Goal: Information Seeking & Learning: Compare options

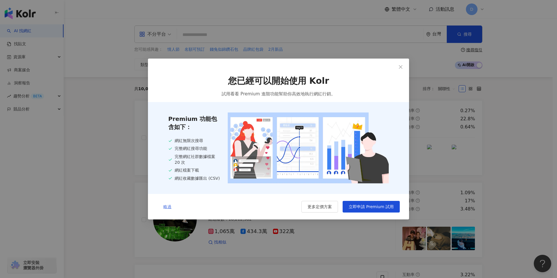
click at [169, 207] on span "略過" at bounding box center [167, 207] width 8 height 5
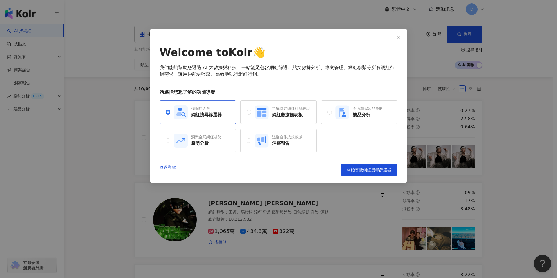
click at [200, 114] on div "網紅搜尋篩選器" at bounding box center [206, 115] width 30 height 6
click at [380, 171] on span "開始導覽網紅搜尋篩選器" at bounding box center [369, 170] width 45 height 5
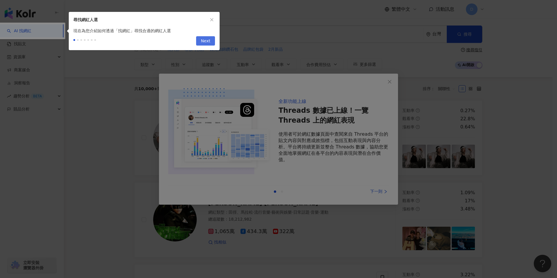
click at [201, 41] on button "Next" at bounding box center [205, 40] width 19 height 9
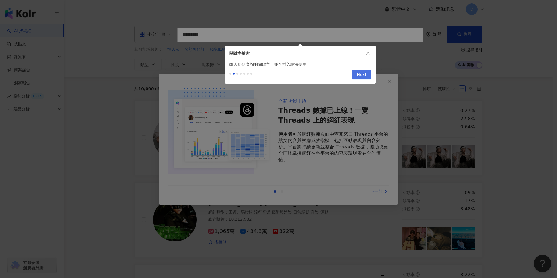
type input "*********"
click at [369, 52] on icon "close" at bounding box center [368, 53] width 4 height 4
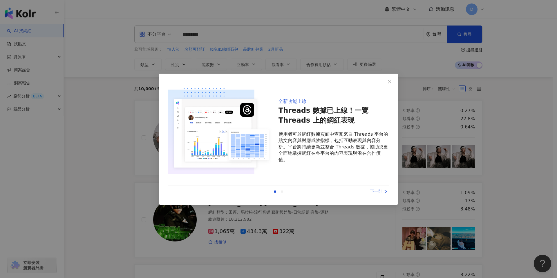
click at [0, 0] on div at bounding box center [0, 0] width 0 height 0
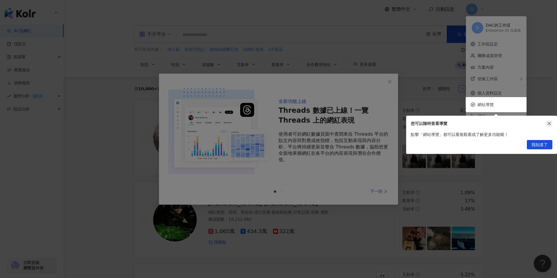
click at [550, 123] on icon "close" at bounding box center [550, 124] width 4 height 4
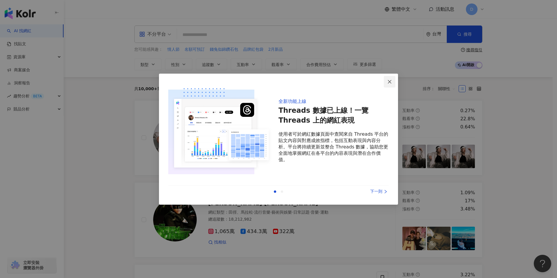
click at [390, 81] on icon "close" at bounding box center [390, 82] width 5 height 5
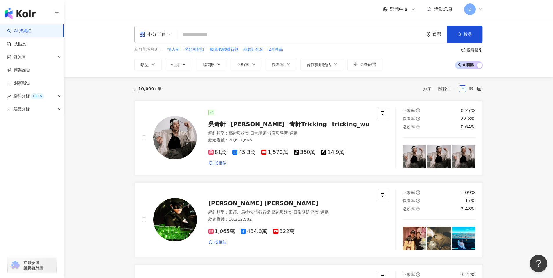
click at [473, 12] on span "D" at bounding box center [470, 9] width 12 height 12
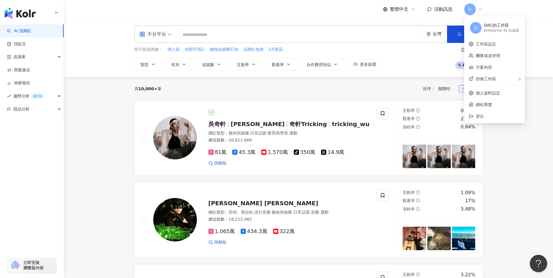
click at [191, 36] on input "search" at bounding box center [300, 34] width 242 height 11
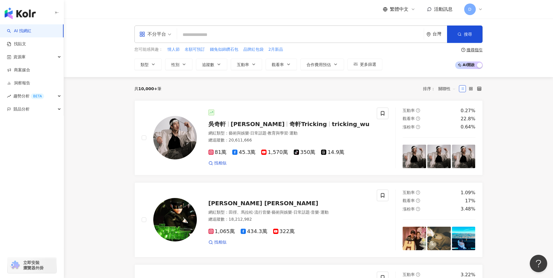
click at [215, 35] on input "search" at bounding box center [300, 34] width 242 height 11
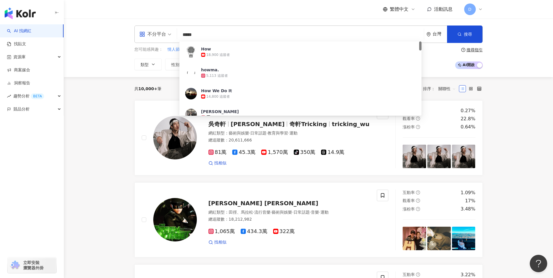
type input "******"
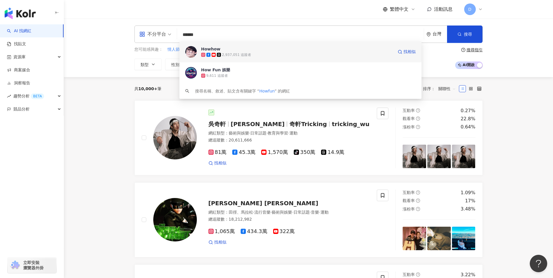
click at [230, 57] on div "2,937,051 追蹤者" at bounding box center [236, 55] width 29 height 5
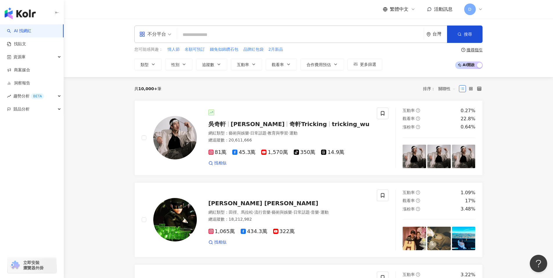
click at [197, 35] on input "search" at bounding box center [300, 34] width 242 height 11
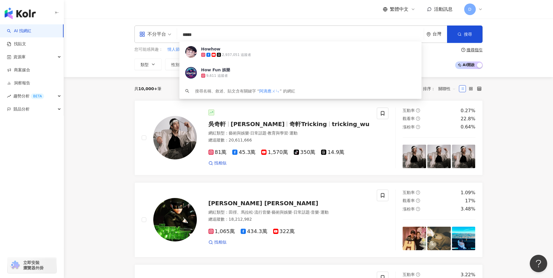
type input "****"
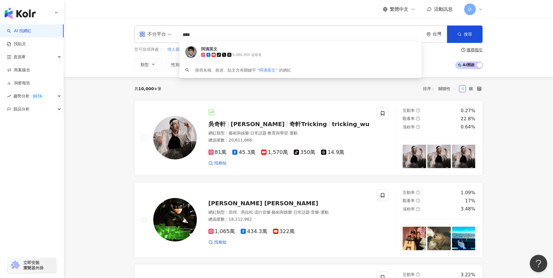
click at [211, 48] on div "阿滴英文" at bounding box center [209, 49] width 16 height 6
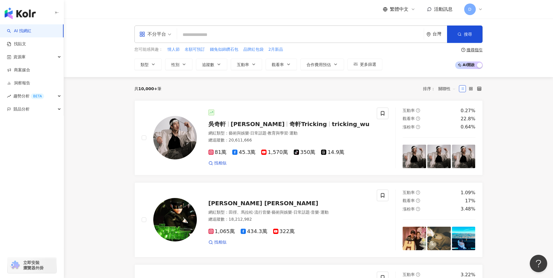
click at [191, 33] on input "search" at bounding box center [300, 34] width 242 height 11
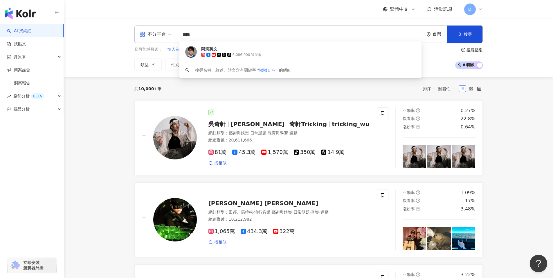
type input "***"
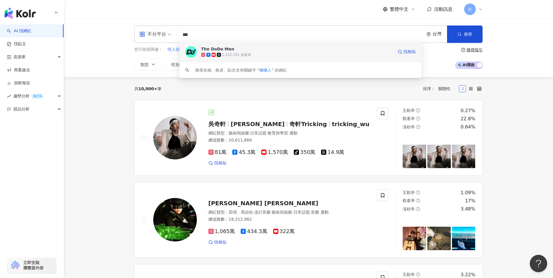
click at [242, 54] on div "2,332,191 追蹤者" at bounding box center [236, 55] width 29 height 5
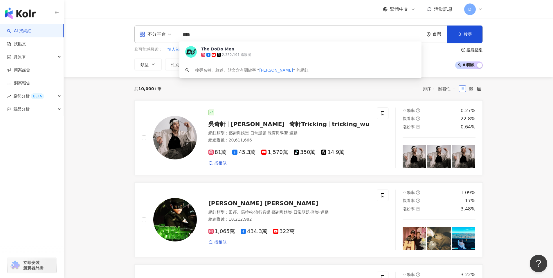
type input "***"
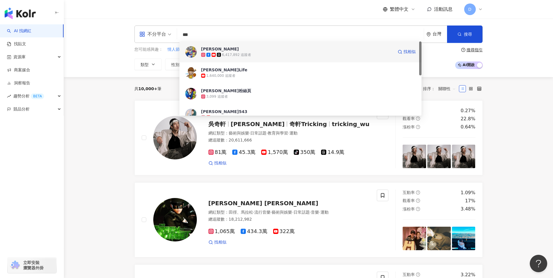
click at [234, 49] on span "蔡阿嘎" at bounding box center [297, 49] width 192 height 6
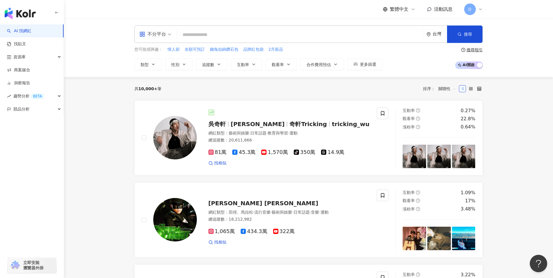
click at [194, 33] on input "search" at bounding box center [300, 34] width 242 height 11
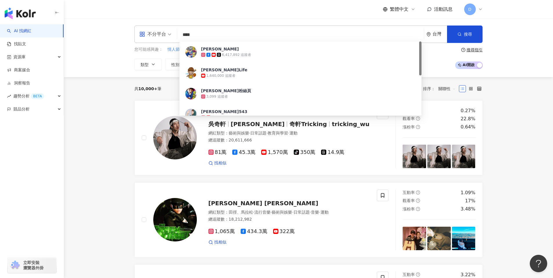
type input "***"
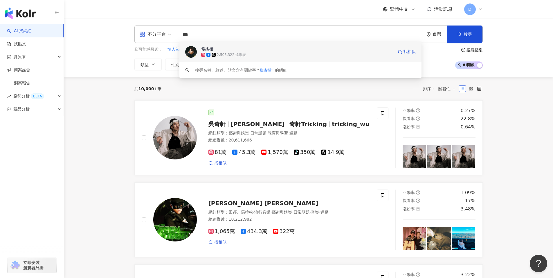
click at [233, 54] on div "2,505,322 追蹤者" at bounding box center [231, 55] width 29 height 5
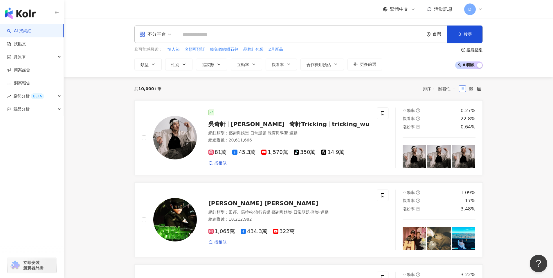
click at [205, 37] on input "search" at bounding box center [300, 34] width 242 height 11
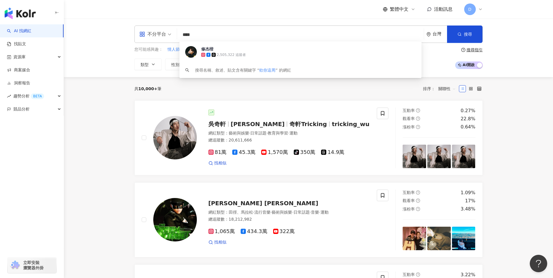
type input "****"
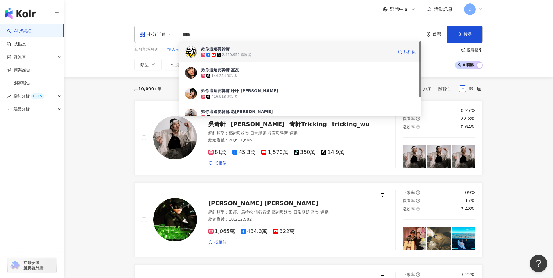
click at [229, 50] on div "欸你這週要幹嘛" at bounding box center [215, 49] width 28 height 6
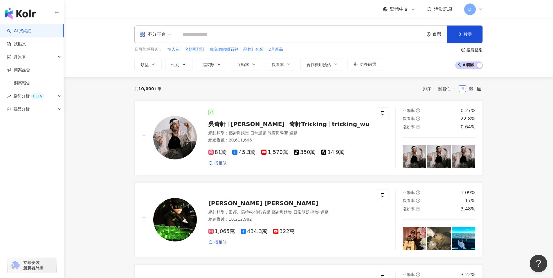
click at [191, 33] on input "search" at bounding box center [300, 34] width 242 height 11
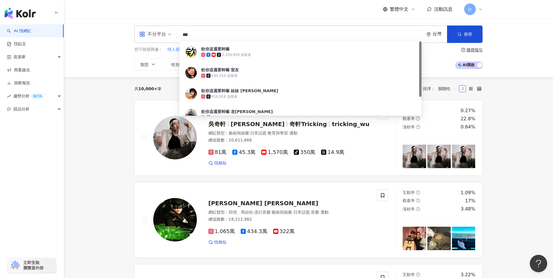
type input "**"
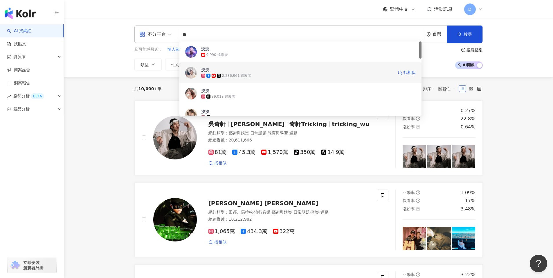
click at [226, 73] on div "2,286,961 追蹤者" at bounding box center [236, 75] width 29 height 5
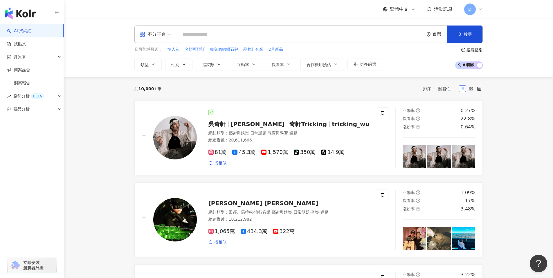
click at [210, 36] on input "search" at bounding box center [300, 34] width 242 height 11
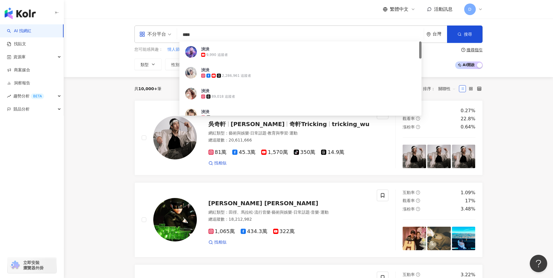
type input "***"
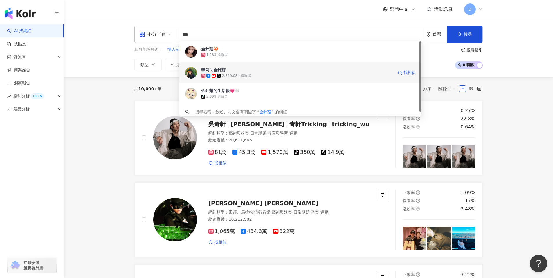
click at [229, 68] on span "韓勾ㄟ金針菇" at bounding box center [297, 70] width 192 height 6
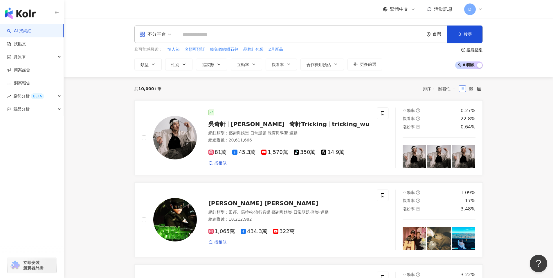
click at [210, 32] on input "search" at bounding box center [300, 34] width 242 height 11
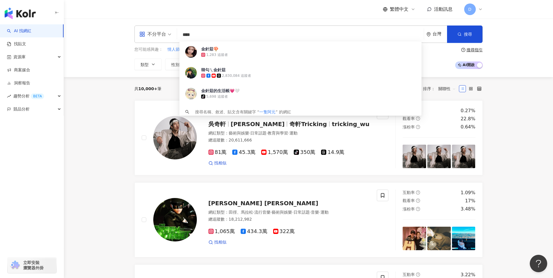
type input "****"
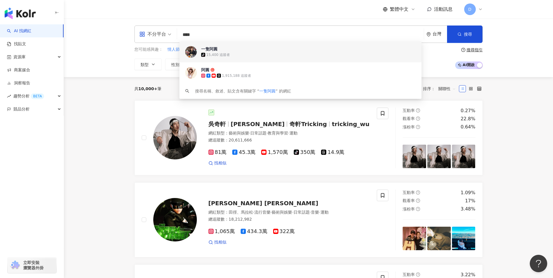
click at [241, 49] on span "一隻阿圓" at bounding box center [297, 49] width 192 height 6
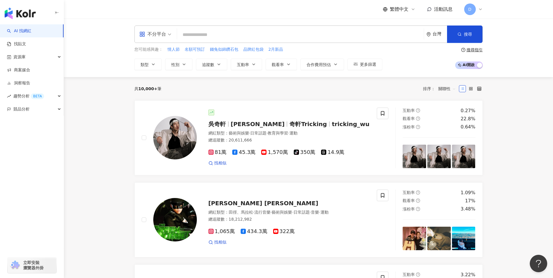
click at [211, 71] on div "不分平台 台灣 搜尋 4c745442-514f-4fba-ac71-f4662c7d33fb 一隻阿圓 tiktok-icon 15,400 追蹤者 阿圓 …" at bounding box center [308, 48] width 489 height 59
click at [232, 34] on input "search" at bounding box center [300, 34] width 242 height 11
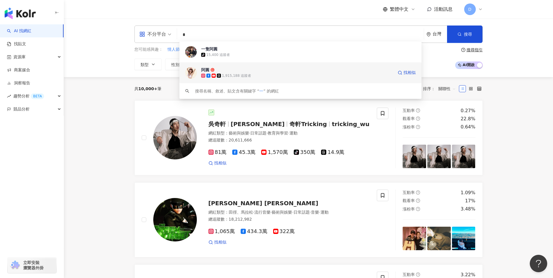
click at [242, 78] on div "共 10,000+ 筆 排序： 關聯性" at bounding box center [308, 88] width 348 height 23
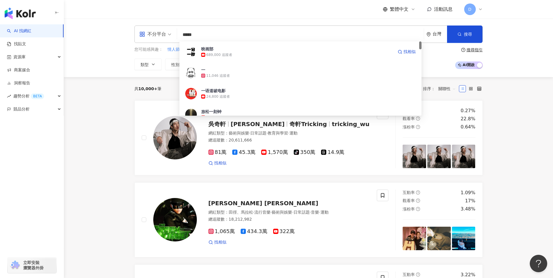
type input "****"
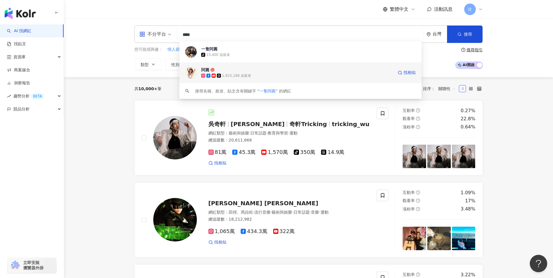
click at [219, 74] on icon at bounding box center [219, 76] width 4 height 4
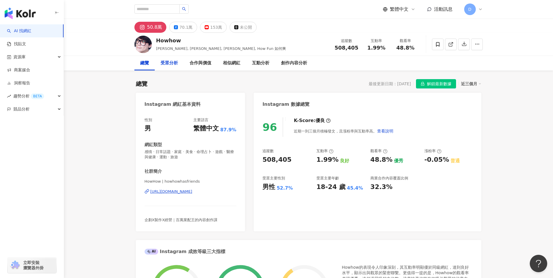
click at [172, 59] on div "受眾分析" at bounding box center [169, 63] width 29 height 15
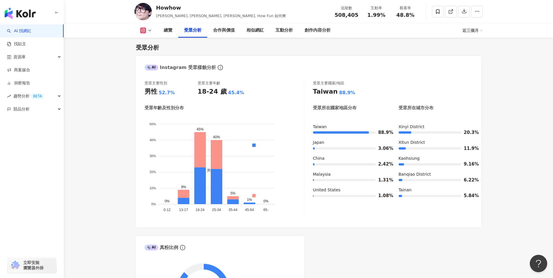
click at [147, 30] on button at bounding box center [146, 31] width 24 height 6
click at [161, 54] on button "Facebook" at bounding box center [155, 55] width 35 height 8
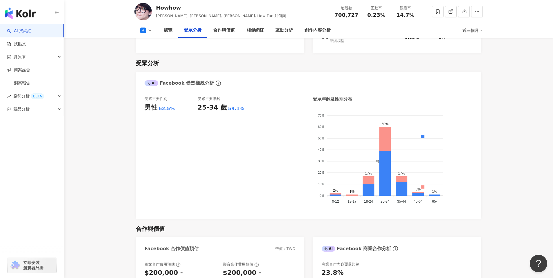
scroll to position [498, 0]
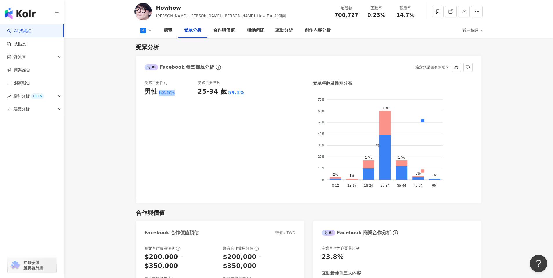
drag, startPoint x: 157, startPoint y: 93, endPoint x: 191, endPoint y: 96, distance: 33.7
click at [191, 96] on div "男性 62.5%" at bounding box center [171, 91] width 53 height 9
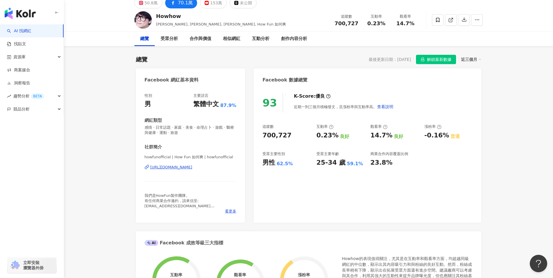
scroll to position [0, 0]
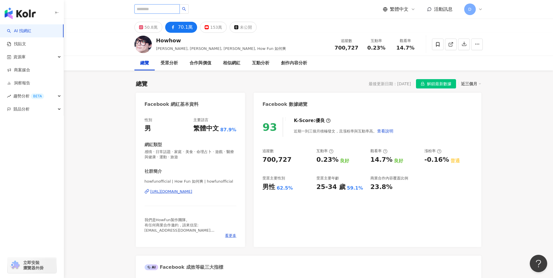
click at [170, 10] on input "search" at bounding box center [156, 8] width 45 height 9
type input "****"
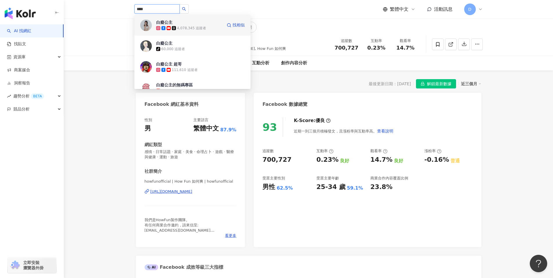
click at [179, 19] on span "白癡公主" at bounding box center [175, 22] width 38 height 6
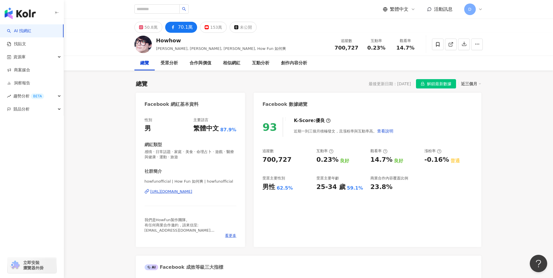
click at [173, 64] on div "受眾分析" at bounding box center [169, 63] width 17 height 7
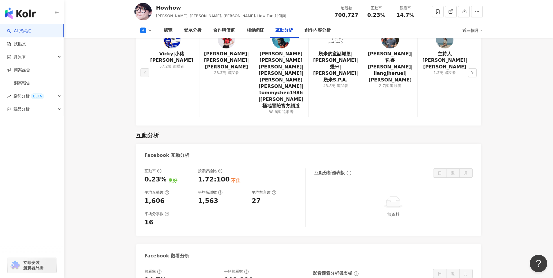
scroll to position [933, 0]
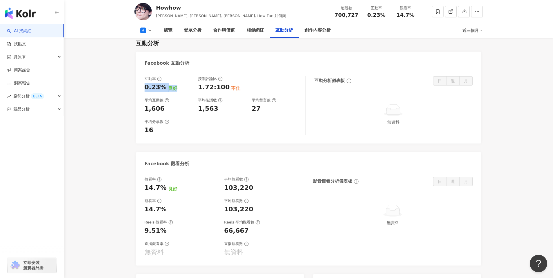
drag, startPoint x: 143, startPoint y: 68, endPoint x: 180, endPoint y: 67, distance: 36.6
click at [180, 71] on div "互動率 0.23% 良好 按讚評論比 1.72:100 不佳 平均互動數 1,606 平均按讚數 1,563 平均留言數 27 平均分享數 16 互動分析儀表…" at bounding box center [308, 107] width 345 height 73
click at [180, 83] on div "0.23% 良好" at bounding box center [169, 87] width 48 height 9
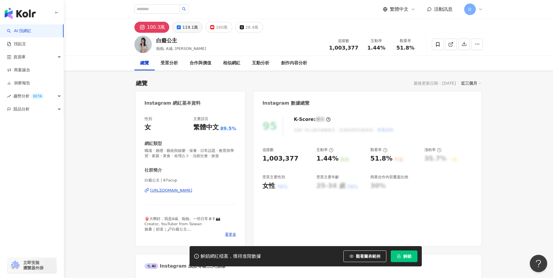
click at [192, 26] on div "119.1萬" at bounding box center [190, 27] width 16 height 8
click at [172, 62] on div "受眾分析" at bounding box center [169, 63] width 17 height 7
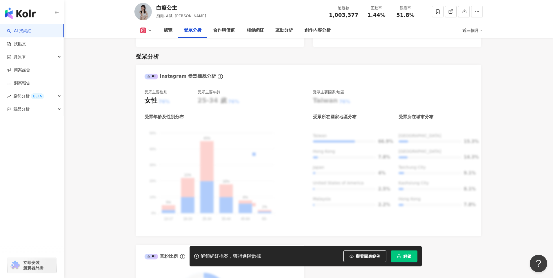
click at [410, 254] on span "解鎖" at bounding box center [407, 256] width 8 height 5
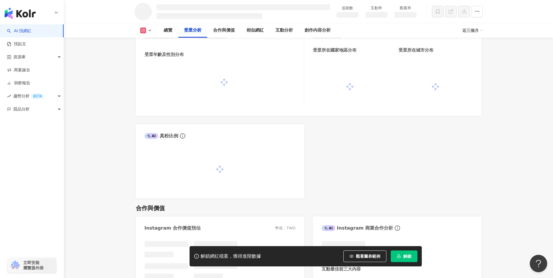
scroll to position [478, 0]
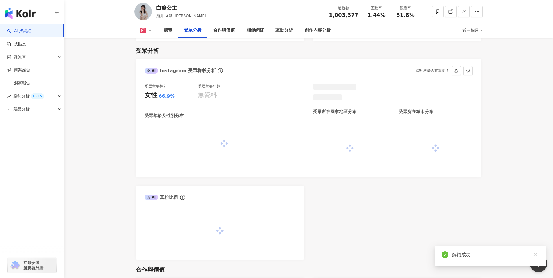
scroll to position [398, 0]
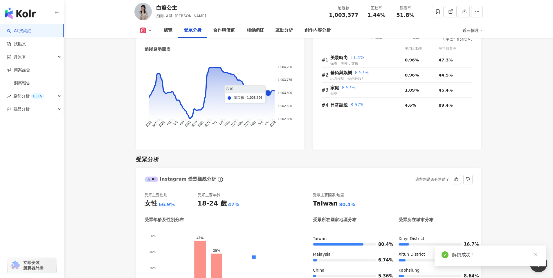
click at [142, 28] on icon at bounding box center [143, 31] width 6 height 6
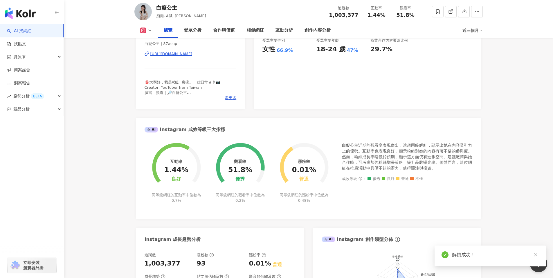
click at [134, 35] on li "Facebook" at bounding box center [134, 35] width 0 height 0
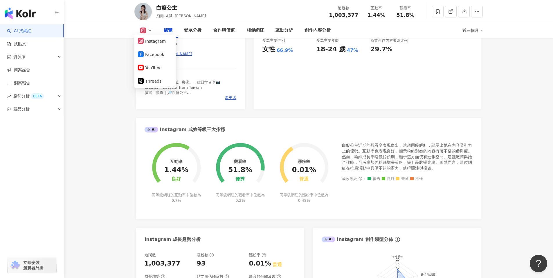
scroll to position [501, 0]
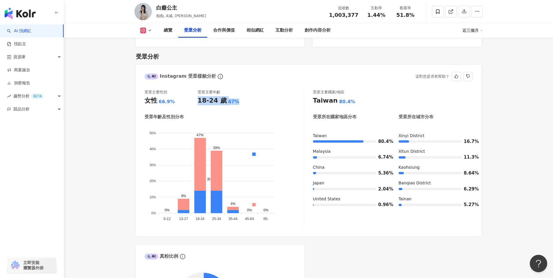
drag, startPoint x: 240, startPoint y: 92, endPoint x: 244, endPoint y: 92, distance: 3.2
click at [244, 96] on div "18-24 歲 47%" at bounding box center [224, 100] width 53 height 9
drag, startPoint x: 147, startPoint y: 93, endPoint x: 231, endPoint y: 93, distance: 83.6
click at [231, 93] on div "受眾主要性別 女性 66.9% 受眾主要年齡 18-24 歲 47%" at bounding box center [224, 98] width 159 height 16
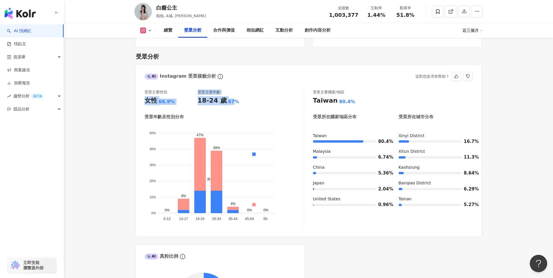
click at [231, 99] on div "47%" at bounding box center [233, 102] width 11 height 6
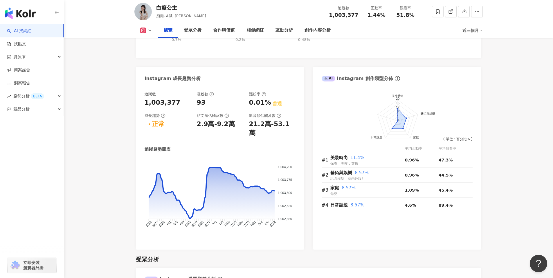
click at [142, 35] on div "總覽 受眾分析 合作與價值 相似網紅 互動分析 創作內容分析 近三個月" at bounding box center [308, 30] width 348 height 15
click at [146, 31] on icon at bounding box center [143, 31] width 6 height 6
click at [157, 54] on button "Facebook" at bounding box center [155, 55] width 35 height 8
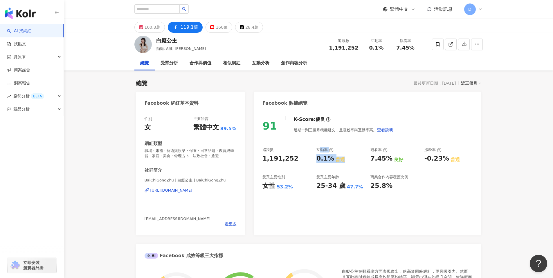
drag, startPoint x: 320, startPoint y: 149, endPoint x: 357, endPoint y: 162, distance: 39.8
click at [357, 162] on div "互動率 0.1% 普通" at bounding box center [340, 155] width 48 height 16
click at [357, 162] on div "0.1% 普通" at bounding box center [340, 158] width 48 height 9
click at [165, 66] on div "受眾分析" at bounding box center [169, 63] width 17 height 7
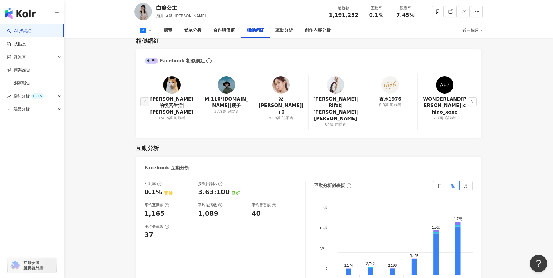
scroll to position [839, 0]
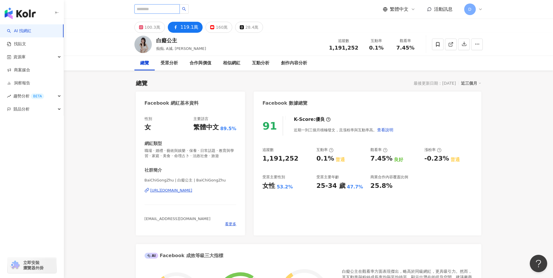
click at [153, 8] on input "search" at bounding box center [156, 8] width 45 height 9
type input "****"
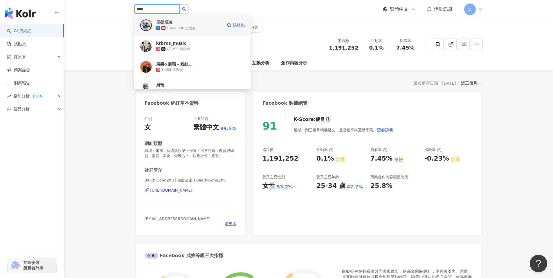
click at [191, 23] on span "展榮展瑞" at bounding box center [175, 22] width 38 height 6
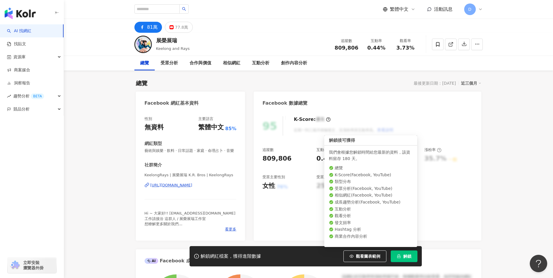
click at [406, 258] on span "解鎖" at bounding box center [407, 256] width 8 height 5
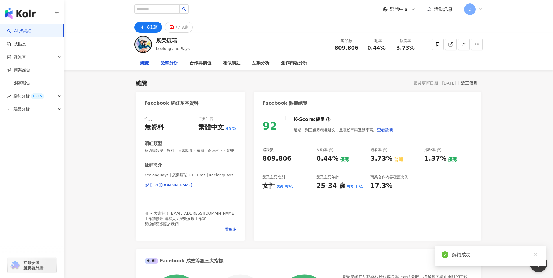
click at [173, 64] on div "受眾分析" at bounding box center [169, 63] width 17 height 7
click at [172, 64] on div "受眾分析" at bounding box center [169, 63] width 17 height 7
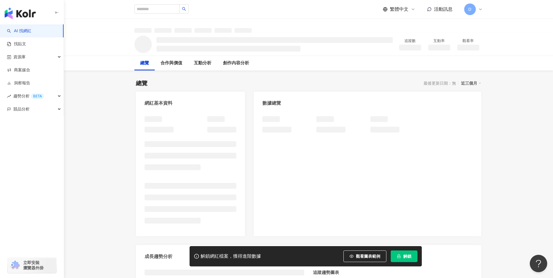
click at [406, 254] on span "解鎖" at bounding box center [407, 256] width 8 height 5
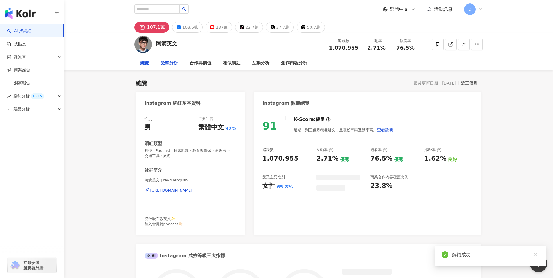
click at [170, 61] on div "受眾分析" at bounding box center [169, 63] width 17 height 7
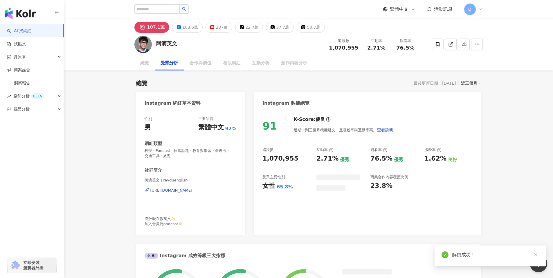
click at [170, 61] on div "受眾分析" at bounding box center [169, 63] width 17 height 7
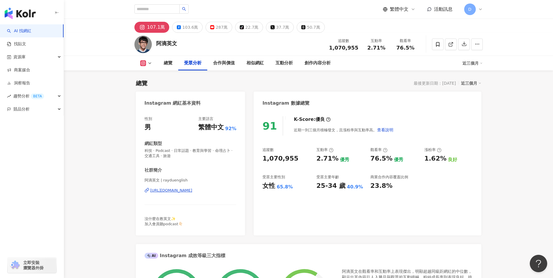
scroll to position [491, 0]
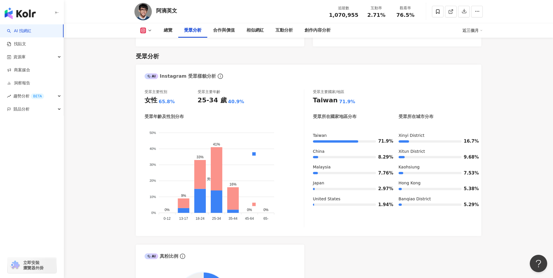
click at [148, 30] on icon at bounding box center [149, 30] width 5 height 5
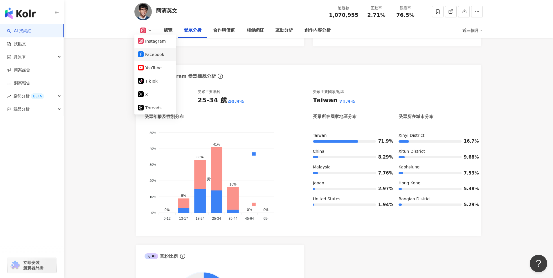
click at [159, 57] on button "Facebook" at bounding box center [155, 55] width 35 height 8
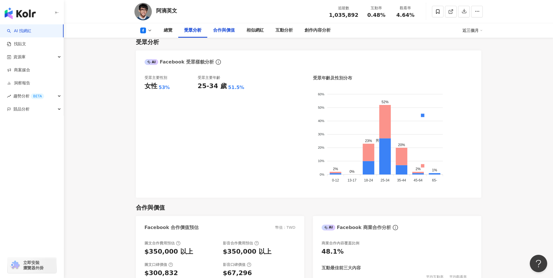
scroll to position [485, 0]
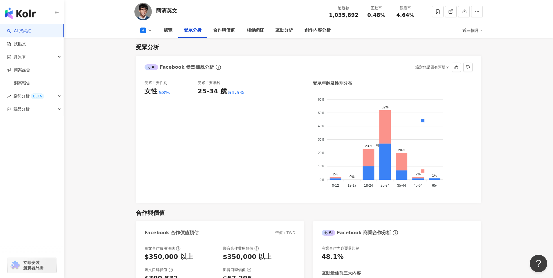
click at [170, 95] on div "女性 53%" at bounding box center [171, 91] width 53 height 9
click at [242, 92] on div "25-34 歲 51.5%" at bounding box center [224, 91] width 53 height 9
drag, startPoint x: 145, startPoint y: 91, endPoint x: 168, endPoint y: 91, distance: 22.9
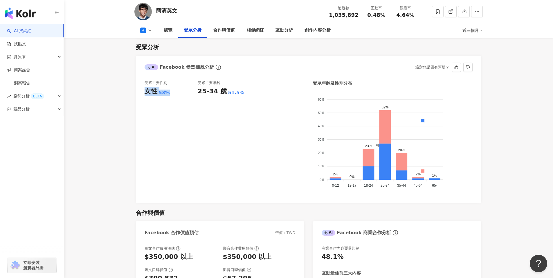
click at [168, 91] on div "女性 53%" at bounding box center [171, 91] width 53 height 9
click at [258, 89] on div "受眾主要性別 女性 53% 受眾主要年齡 25-34 歲 51.5%" at bounding box center [225, 137] width 160 height 114
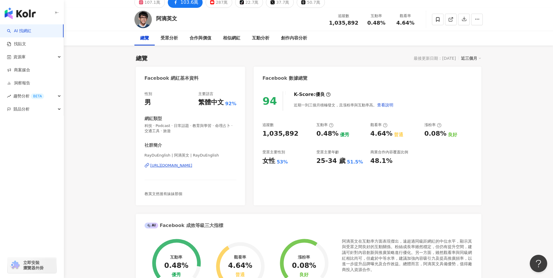
scroll to position [0, 0]
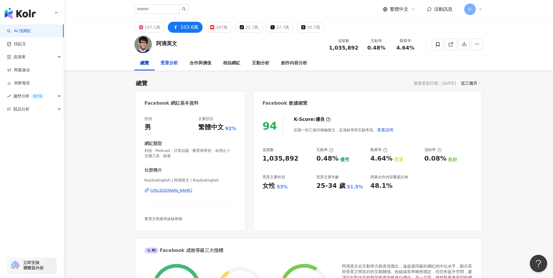
click at [172, 64] on div "受眾分析" at bounding box center [169, 63] width 17 height 7
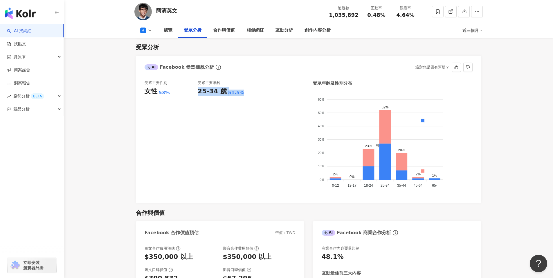
drag, startPoint x: 213, startPoint y: 92, endPoint x: 239, endPoint y: 94, distance: 26.5
click at [239, 94] on div "25-34 歲 51.5%" at bounding box center [224, 91] width 53 height 9
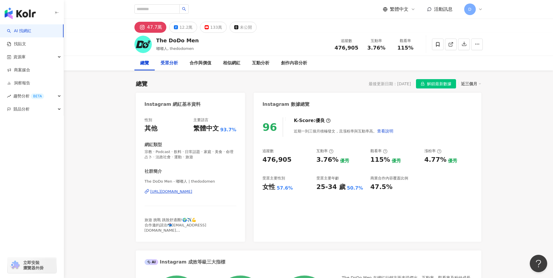
click at [173, 64] on div "受眾分析" at bounding box center [169, 63] width 17 height 7
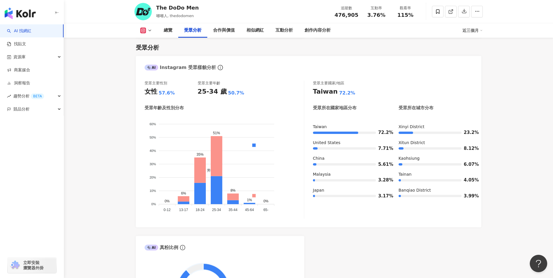
click at [144, 27] on div "總覽 受眾分析 合作與價值 相似網紅 互動分析 創作內容分析 近三個月" at bounding box center [308, 30] width 348 height 15
click at [145, 30] on icon at bounding box center [143, 31] width 6 height 6
click at [155, 56] on button "Facebook" at bounding box center [155, 55] width 35 height 8
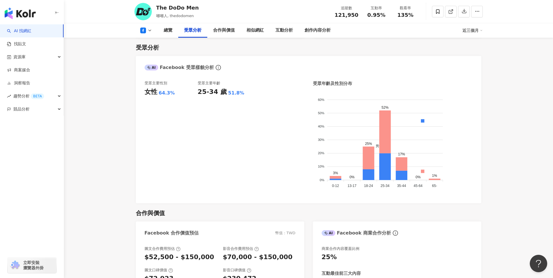
click at [145, 31] on icon at bounding box center [143, 31] width 6 height 6
click at [154, 44] on button "Instagram" at bounding box center [155, 41] width 35 height 8
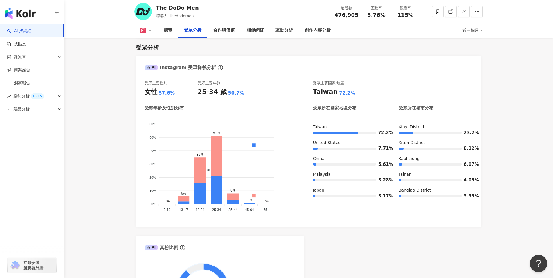
click at [148, 31] on icon at bounding box center [149, 30] width 5 height 5
click at [147, 53] on button "Facebook" at bounding box center [155, 55] width 35 height 8
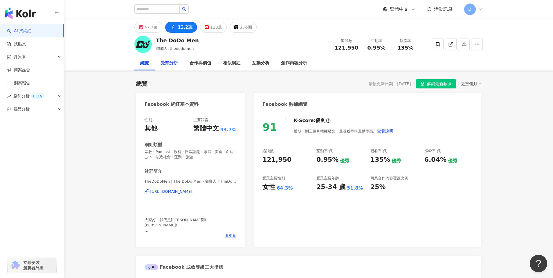
click at [173, 64] on div "受眾分析" at bounding box center [169, 63] width 17 height 7
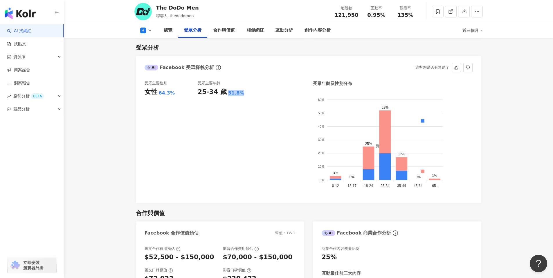
drag, startPoint x: 225, startPoint y: 95, endPoint x: 248, endPoint y: 94, distance: 22.7
click at [248, 94] on div "25-34 歲 51.8%" at bounding box center [224, 92] width 53 height 9
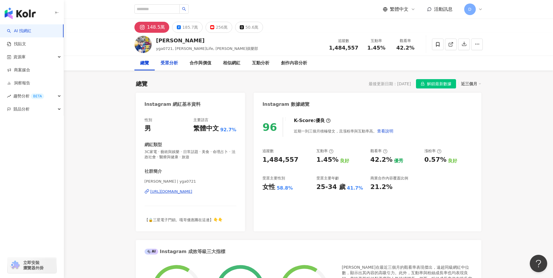
click at [169, 63] on div "受眾分析" at bounding box center [169, 63] width 17 height 7
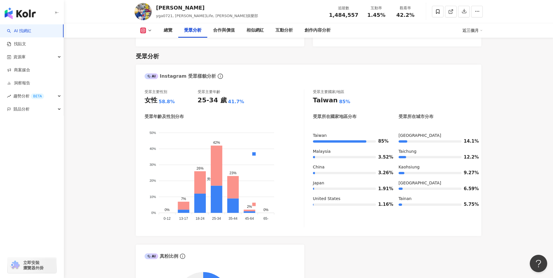
click at [143, 34] on div "總覽 受眾分析 合作與價值 相似網紅 互動分析 創作內容分析 近三個月" at bounding box center [308, 30] width 348 height 15
click at [144, 29] on rect at bounding box center [143, 30] width 5 height 4
click at [152, 52] on button "Facebook" at bounding box center [155, 55] width 35 height 8
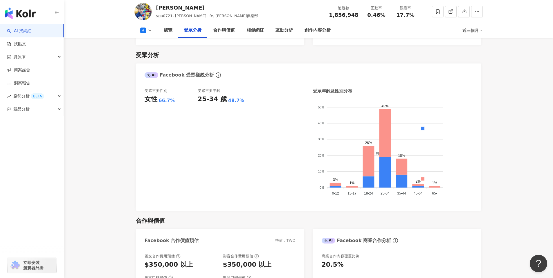
scroll to position [480, 0]
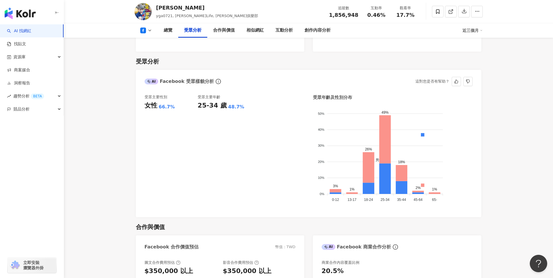
drag, startPoint x: 240, startPoint y: 90, endPoint x: 258, endPoint y: 88, distance: 18.4
click at [248, 101] on div "25-34 歲 48.7%" at bounding box center [224, 105] width 53 height 9
click at [258, 95] on div "受眾主要性別 女性 66.7% 受眾主要年齡 25-34 歲 48.7%" at bounding box center [225, 152] width 160 height 114
drag, startPoint x: 222, startPoint y: 84, endPoint x: 241, endPoint y: 87, distance: 18.7
click at [241, 95] on div "受眾主要年齡 25-34 歲 48.7%" at bounding box center [224, 152] width 53 height 114
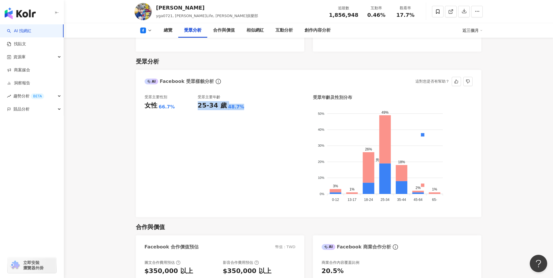
click at [241, 95] on div "受眾主要年齡 25-34 歲 48.7%" at bounding box center [224, 152] width 53 height 114
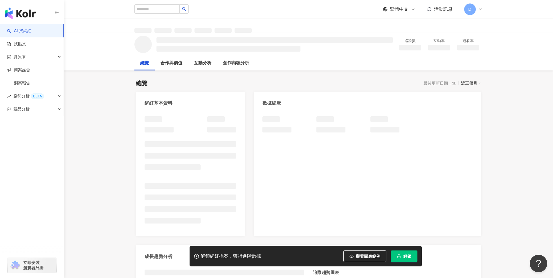
click at [405, 261] on button "解鎖" at bounding box center [404, 257] width 27 height 12
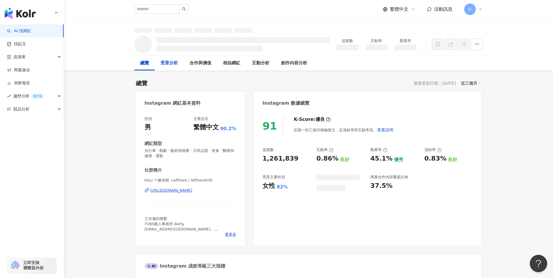
click at [170, 61] on div "受眾分析" at bounding box center [169, 63] width 17 height 7
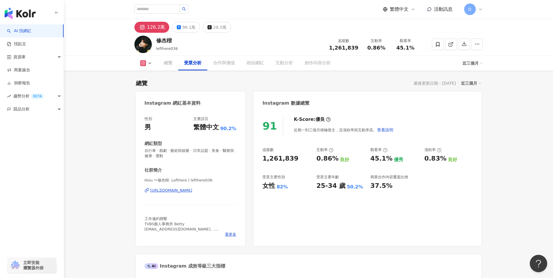
scroll to position [501, 0]
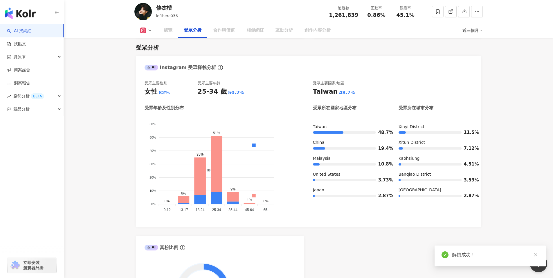
click at [147, 28] on button at bounding box center [146, 31] width 24 height 6
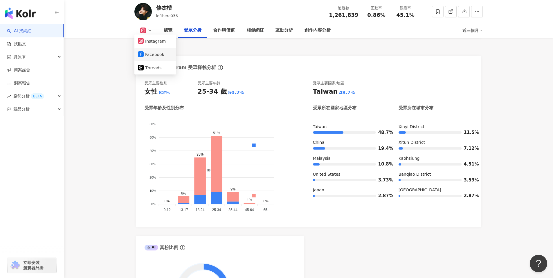
click at [152, 54] on button "Facebook" at bounding box center [155, 55] width 35 height 8
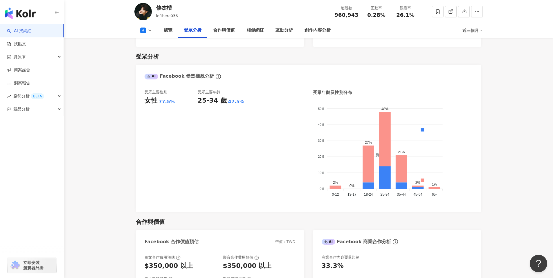
scroll to position [496, 0]
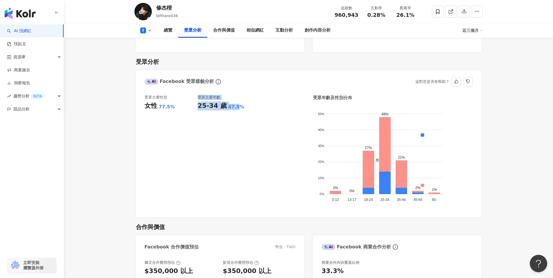
drag, startPoint x: 198, startPoint y: 92, endPoint x: 236, endPoint y: 94, distance: 38.1
click at [236, 95] on div "受眾主要性別 女性 77.5% 受眾主要年齡 25-34 歲 47.5%" at bounding box center [225, 152] width 160 height 114
click at [236, 104] on div "47.5%" at bounding box center [236, 107] width 16 height 6
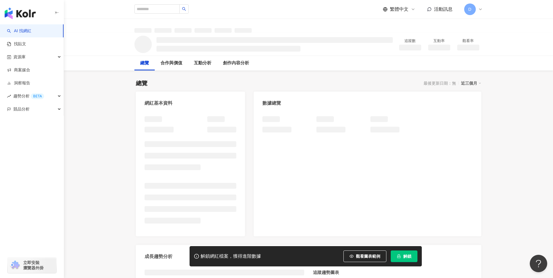
click at [399, 255] on icon "lock" at bounding box center [399, 257] width 4 height 4
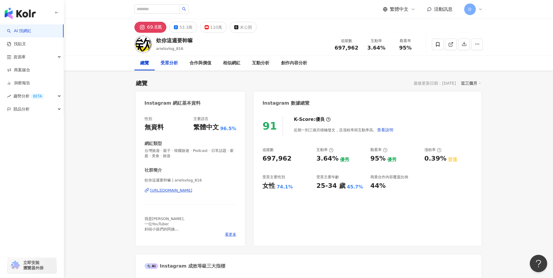
click at [174, 61] on div "受眾分析" at bounding box center [169, 63] width 17 height 7
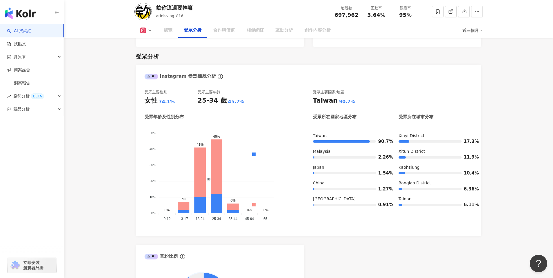
click at [147, 31] on button at bounding box center [146, 31] width 24 height 6
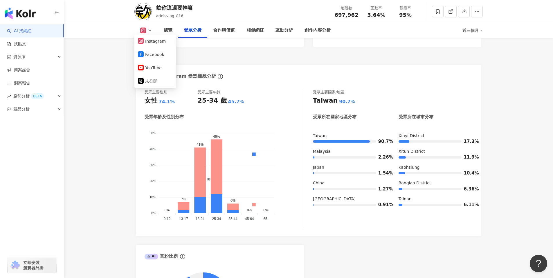
click at [147, 30] on button at bounding box center [146, 31] width 24 height 6
click at [143, 22] on div "欸你這週要幹嘛 arielsvlog_816 追蹤數 697,962 互動率 3.64% 觀看率 95%" at bounding box center [309, 11] width 372 height 23
click at [152, 31] on button at bounding box center [146, 31] width 24 height 6
click at [153, 57] on button "Facebook" at bounding box center [155, 55] width 35 height 8
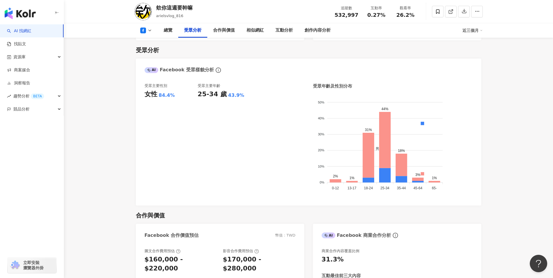
scroll to position [495, 0]
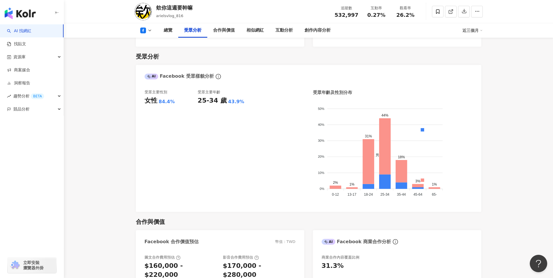
drag, startPoint x: 158, startPoint y: 94, endPoint x: 171, endPoint y: 94, distance: 13.4
click at [171, 96] on div "女性 84.4%" at bounding box center [171, 100] width 53 height 9
click at [172, 99] on div "84.4%" at bounding box center [167, 102] width 16 height 6
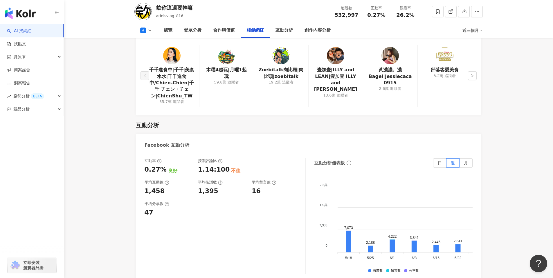
scroll to position [872, 0]
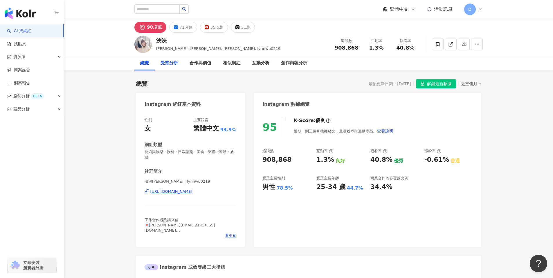
click at [167, 66] on div "受眾分析" at bounding box center [169, 63] width 17 height 7
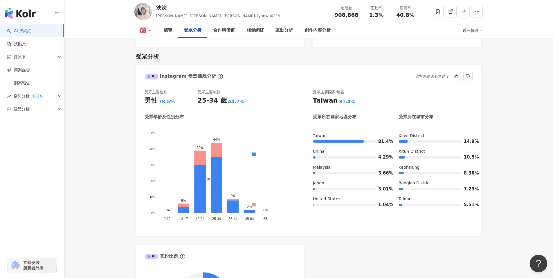
click at [142, 32] on rect at bounding box center [143, 30] width 5 height 4
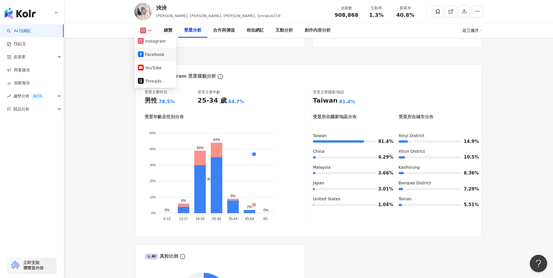
click at [156, 54] on button "Facebook" at bounding box center [155, 55] width 35 height 8
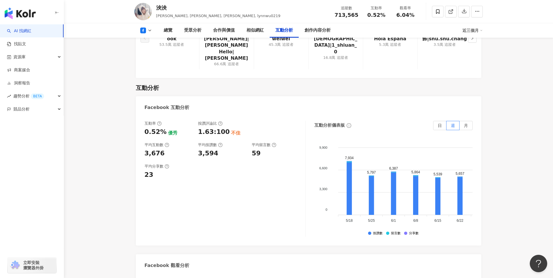
scroll to position [897, 0]
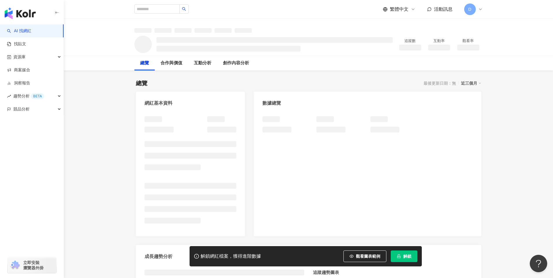
click at [411, 256] on span "解鎖" at bounding box center [407, 256] width 8 height 5
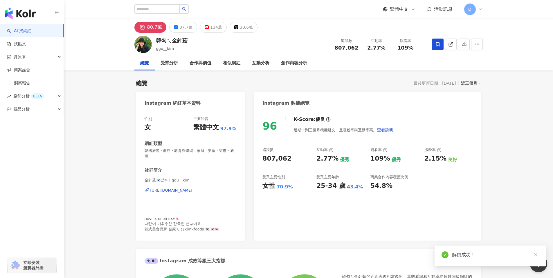
click at [165, 64] on div "受眾分析" at bounding box center [169, 63] width 17 height 7
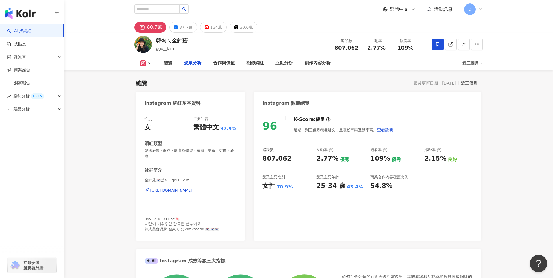
scroll to position [496, 0]
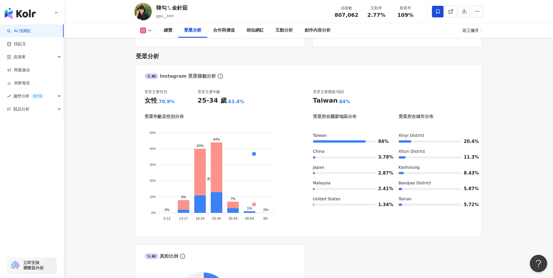
click at [145, 27] on div "總覽 受眾分析 合作與價值 相似網紅 互動分析 創作內容分析 近三個月" at bounding box center [308, 30] width 348 height 15
click at [147, 28] on icon at bounding box center [149, 30] width 5 height 5
click at [155, 54] on button "Facebook" at bounding box center [155, 55] width 35 height 8
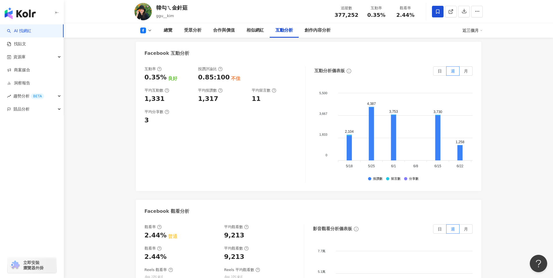
scroll to position [1046, 0]
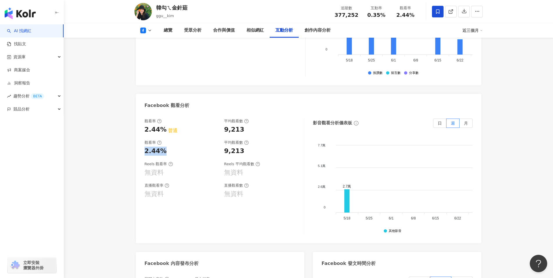
drag, startPoint x: 146, startPoint y: 143, endPoint x: 168, endPoint y: 143, distance: 22.1
click at [168, 147] on div "2.44%" at bounding box center [182, 151] width 74 height 9
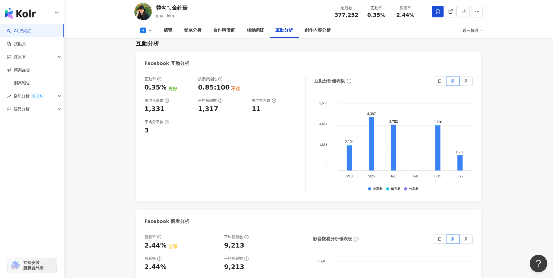
scroll to position [814, 0]
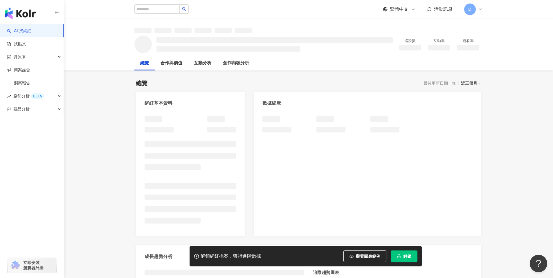
click at [406, 255] on span "解鎖" at bounding box center [407, 256] width 8 height 5
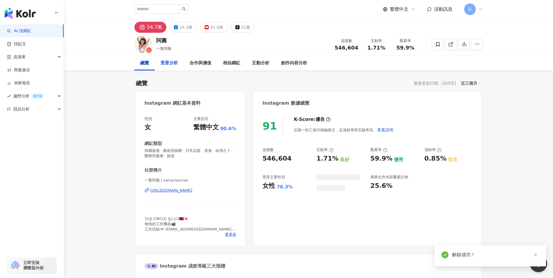
click at [171, 62] on div "受眾分析" at bounding box center [169, 63] width 17 height 7
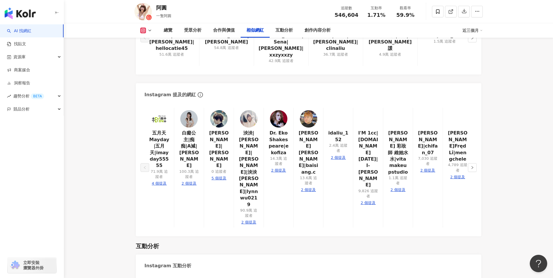
scroll to position [1111, 0]
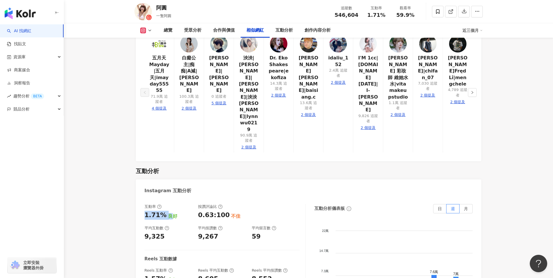
drag, startPoint x: 140, startPoint y: 160, endPoint x: 172, endPoint y: 158, distance: 32.3
click at [172, 199] on div "互動率 1.71% 良好 按讚評論比 0.63:100 不佳 平均互動數 9,325 平均按讚數 9,267 平均留言數 59 Reels 互動數據 Reel…" at bounding box center [308, 264] width 345 height 131
click at [172, 211] on div "1.71% 良好" at bounding box center [169, 215] width 48 height 9
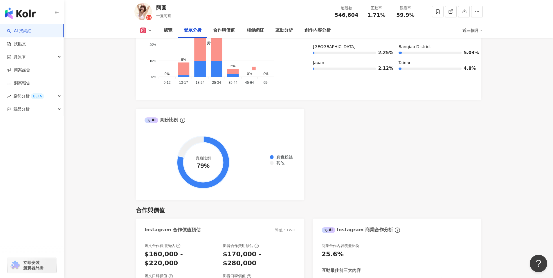
scroll to position [530, 0]
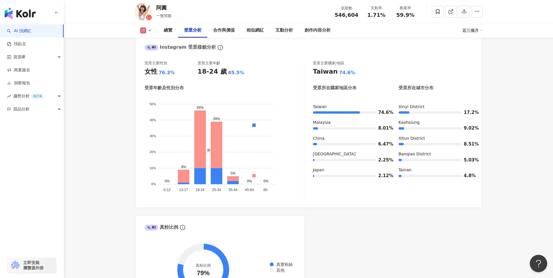
click at [149, 31] on icon at bounding box center [149, 30] width 5 height 5
click at [147, 55] on button "Facebook" at bounding box center [155, 55] width 35 height 8
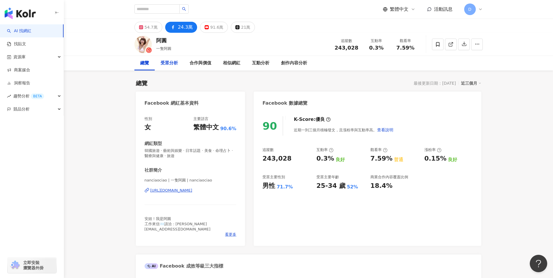
click at [170, 64] on div "受眾分析" at bounding box center [169, 63] width 17 height 7
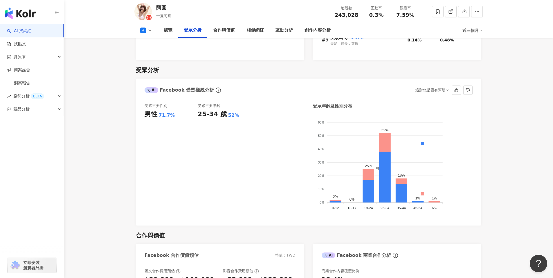
scroll to position [496, 0]
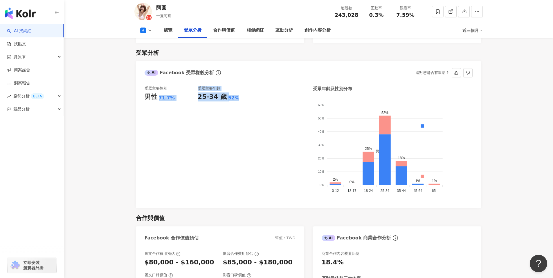
drag, startPoint x: 160, startPoint y: 94, endPoint x: 245, endPoint y: 99, distance: 85.2
click at [245, 99] on div "受眾主要性別 男性 71.7% 受眾主要年齡 25-34 歲 52%" at bounding box center [225, 143] width 160 height 114
click at [245, 99] on div "受眾主要年齡 25-34 歲 52%" at bounding box center [224, 143] width 53 height 114
drag, startPoint x: 201, startPoint y: 94, endPoint x: 233, endPoint y: 96, distance: 32.6
click at [233, 96] on div "25-34 歲 52%" at bounding box center [224, 97] width 53 height 9
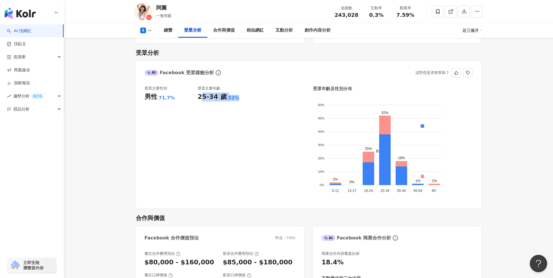
click at [233, 96] on div "52%" at bounding box center [233, 98] width 11 height 6
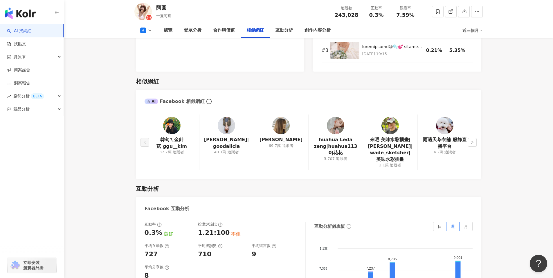
scroll to position [844, 0]
